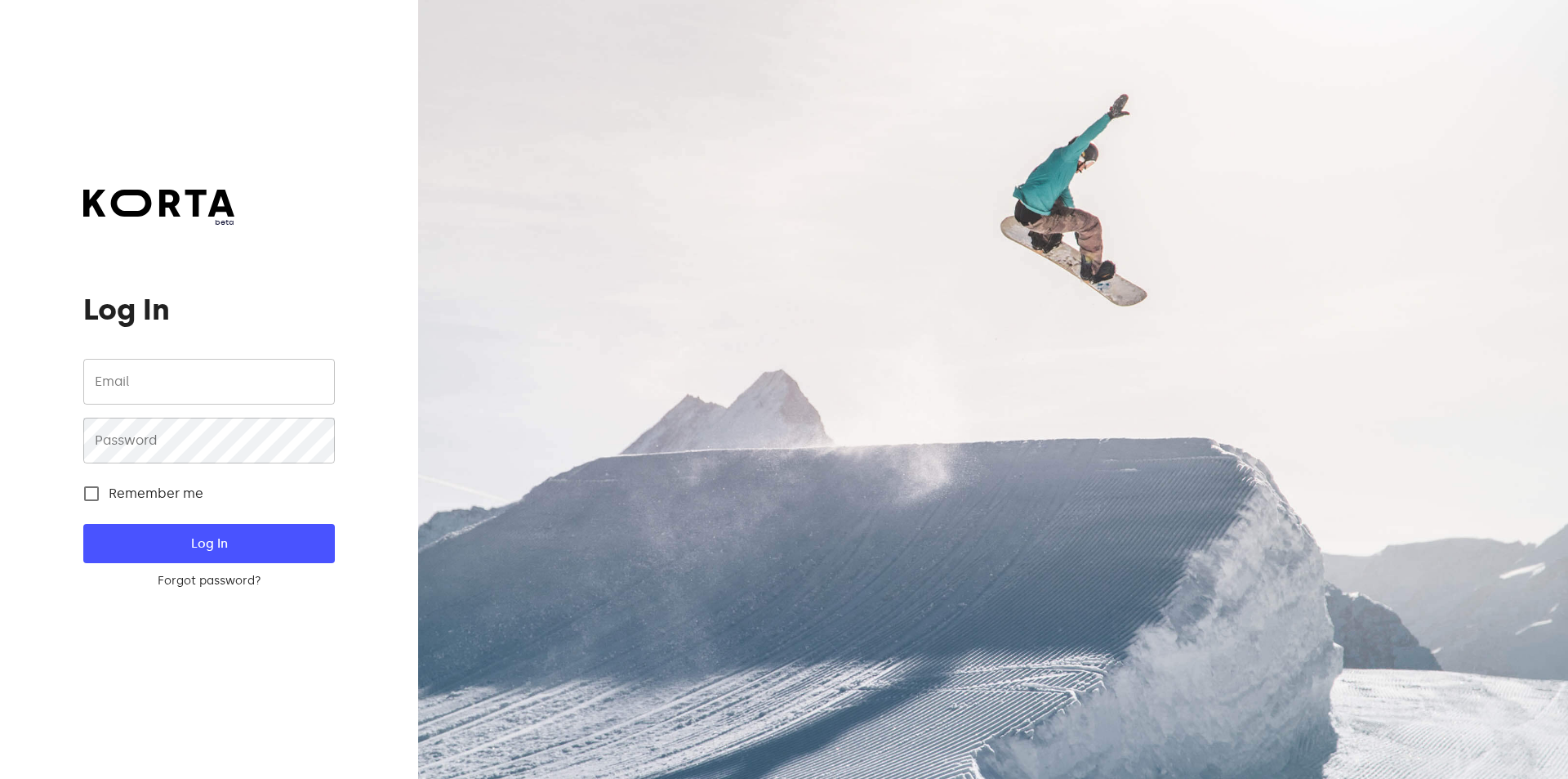
click at [209, 401] on input "email" at bounding box center [208, 381] width 251 height 45
type input "[EMAIL_ADDRESS][DOMAIN_NAME]"
click at [83, 524] on button "Log In" at bounding box center [208, 543] width 251 height 39
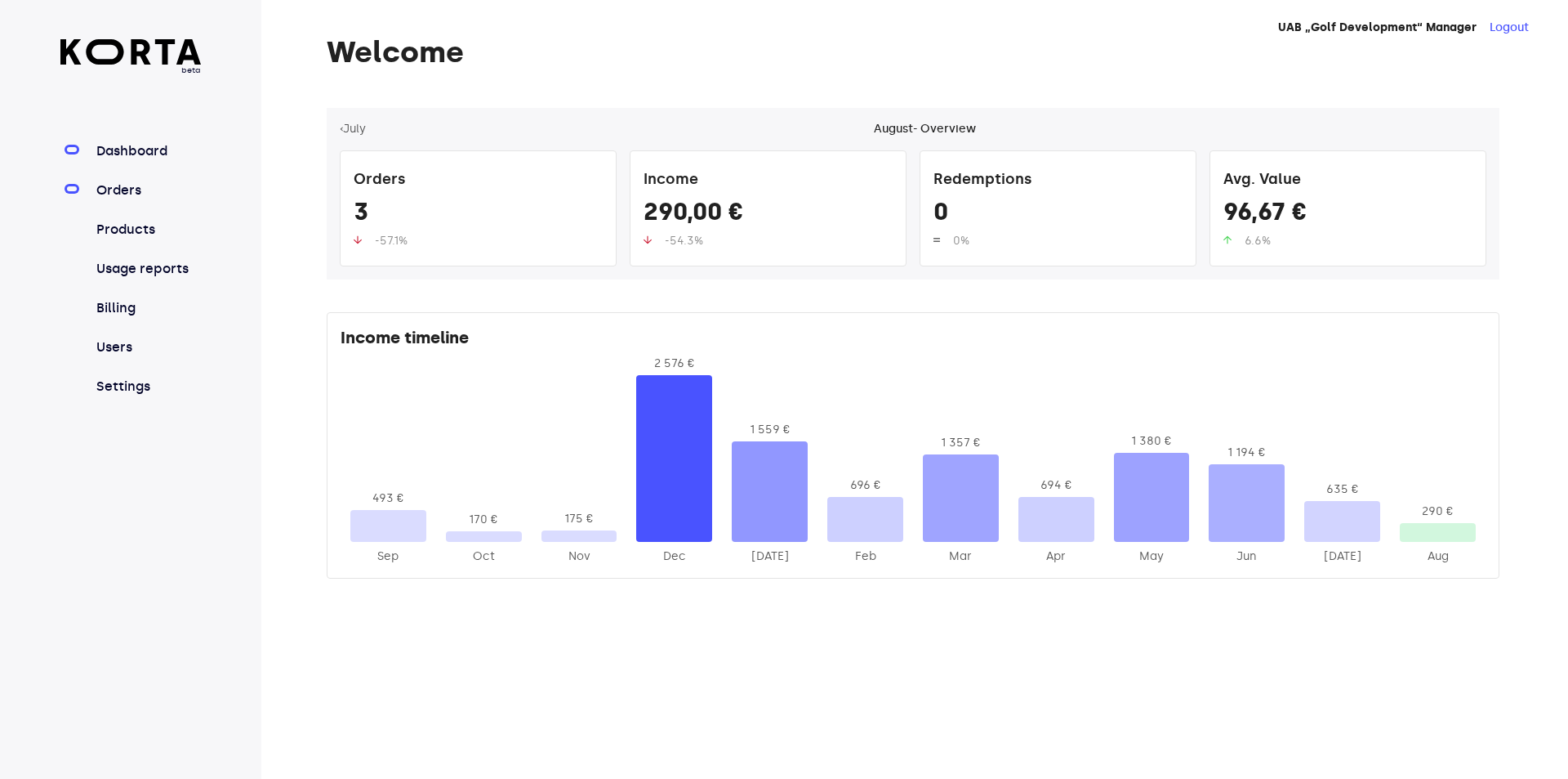
click at [114, 190] on link "Orders" at bounding box center [147, 190] width 109 height 20
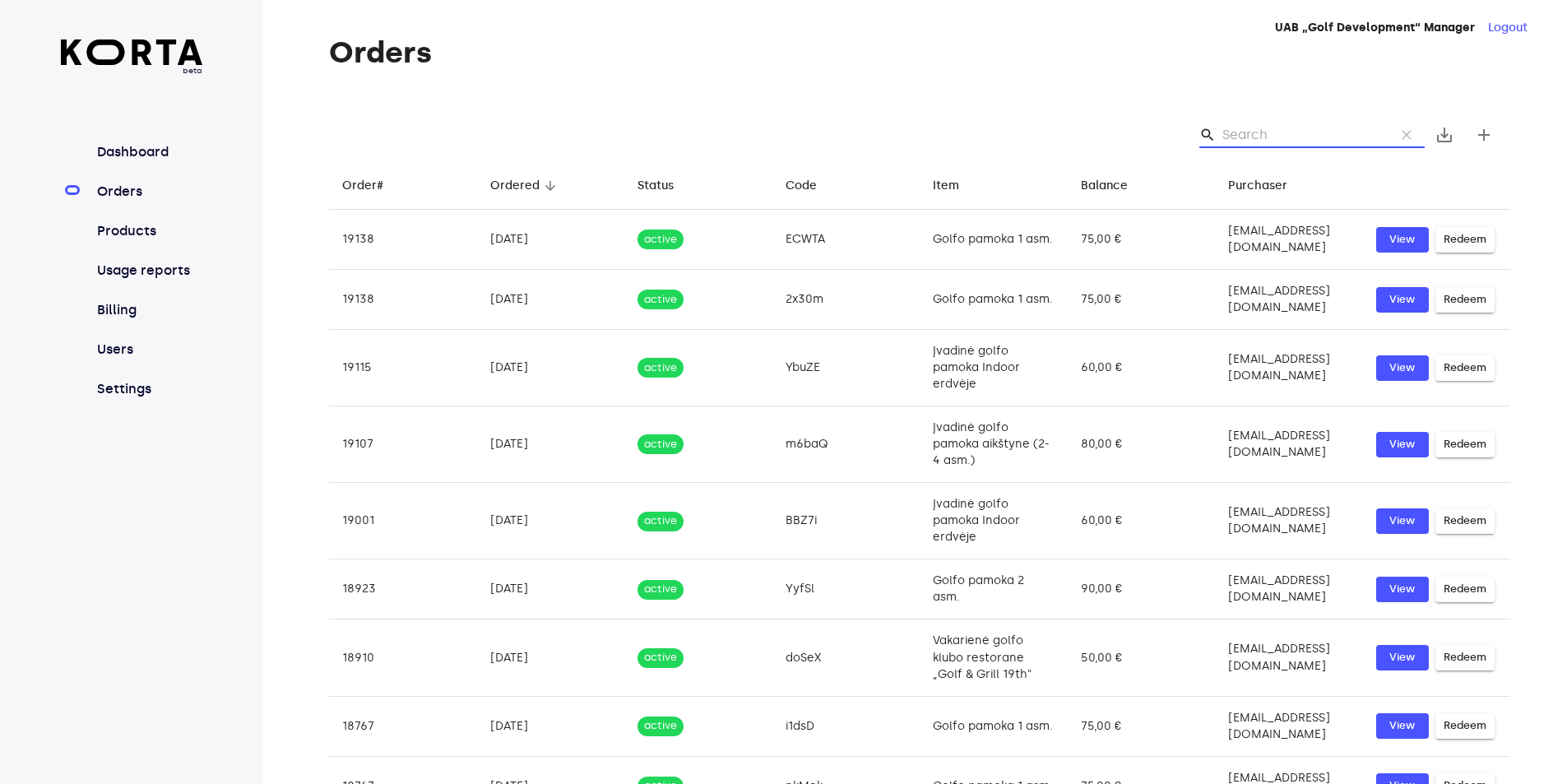
click at [1253, 134] on input "Search" at bounding box center [1302, 135] width 159 height 27
paste input "AukXp"
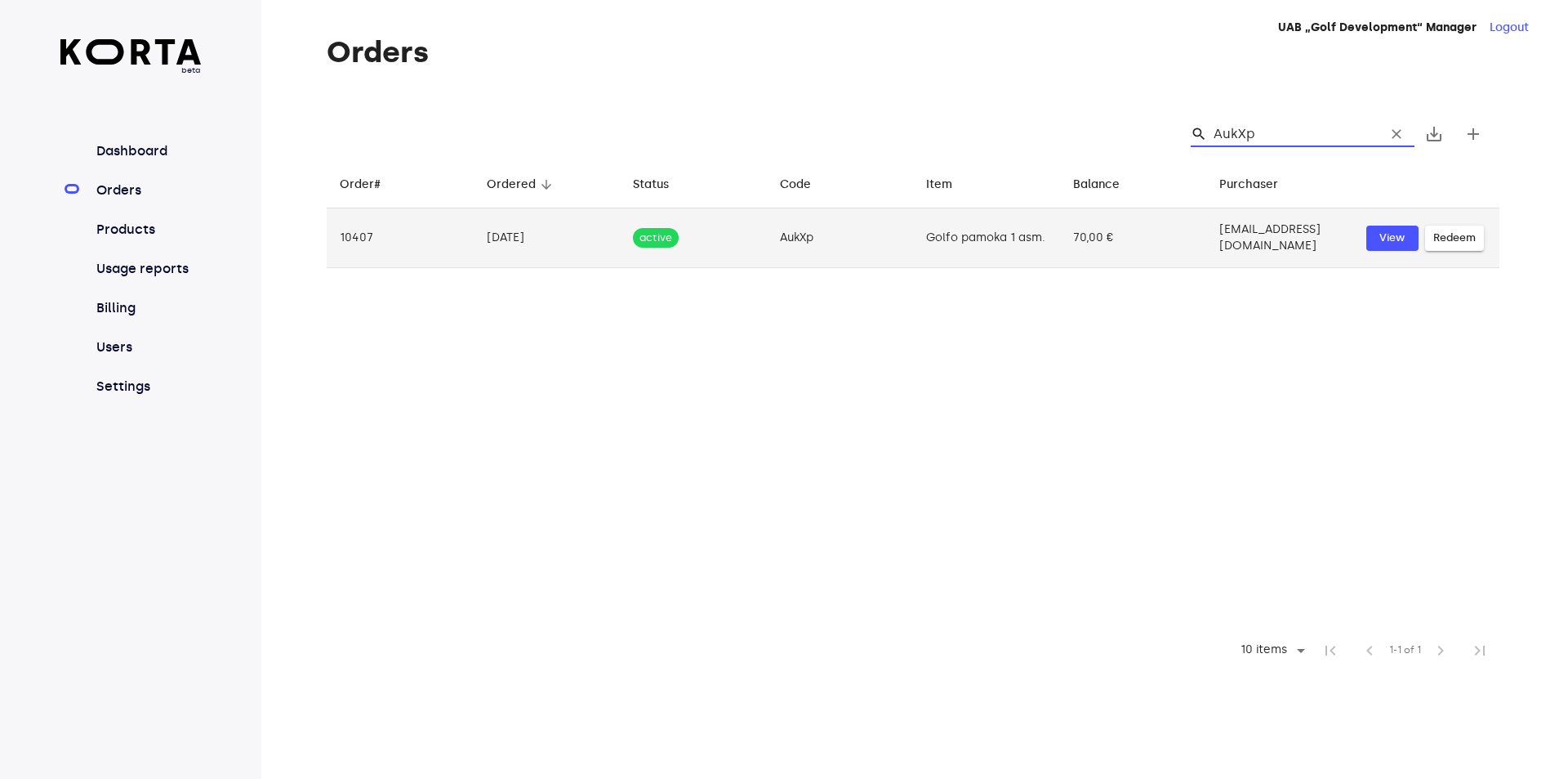
type input "AukXp"
click at [784, 229] on td "AukXp" at bounding box center [840, 238] width 147 height 60
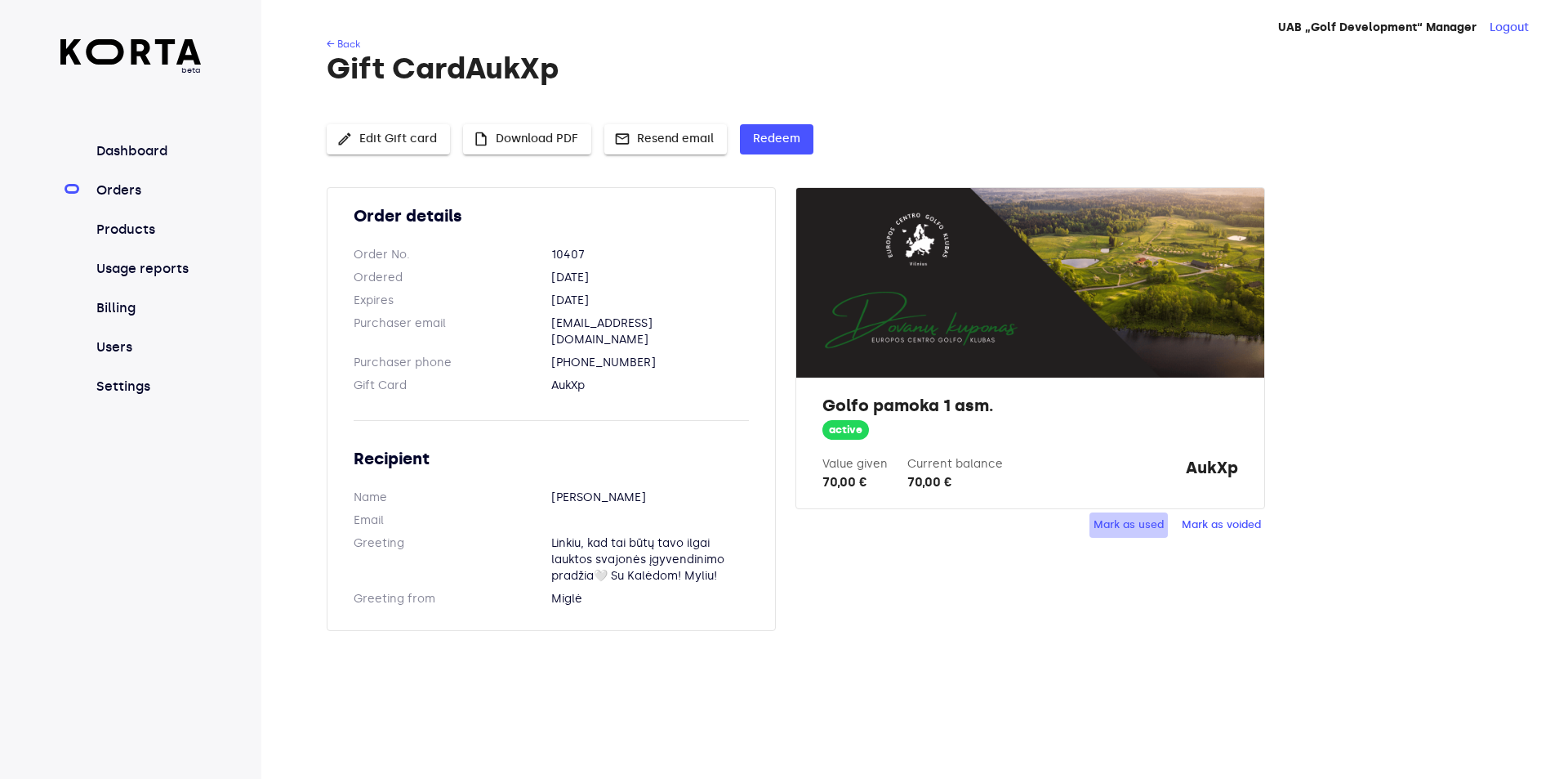
click at [1126, 520] on span "Mark as used" at bounding box center [1128, 525] width 70 height 19
